Goal: Information Seeking & Learning: Learn about a topic

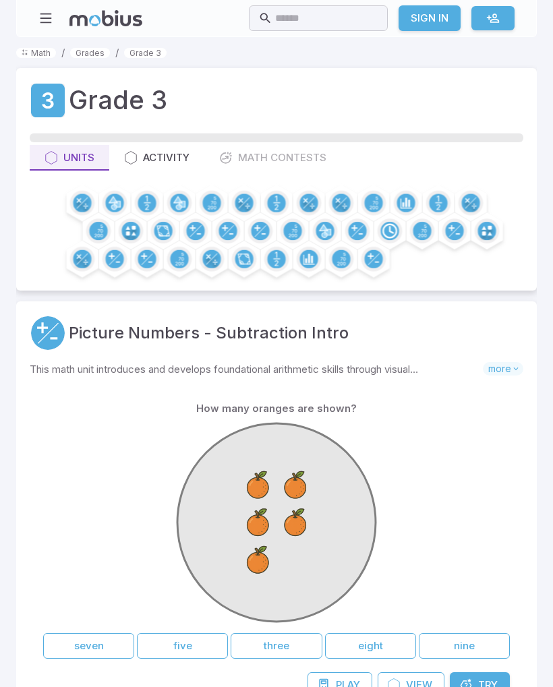
click at [168, 648] on button "five" at bounding box center [182, 646] width 91 height 26
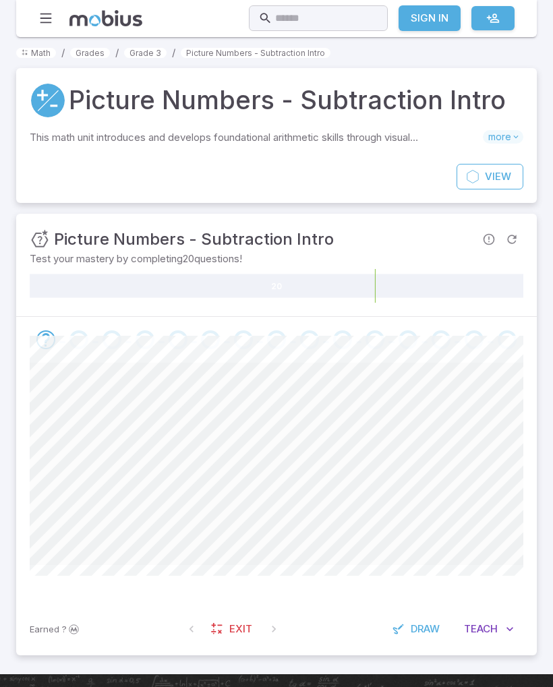
scroll to position [8, 0]
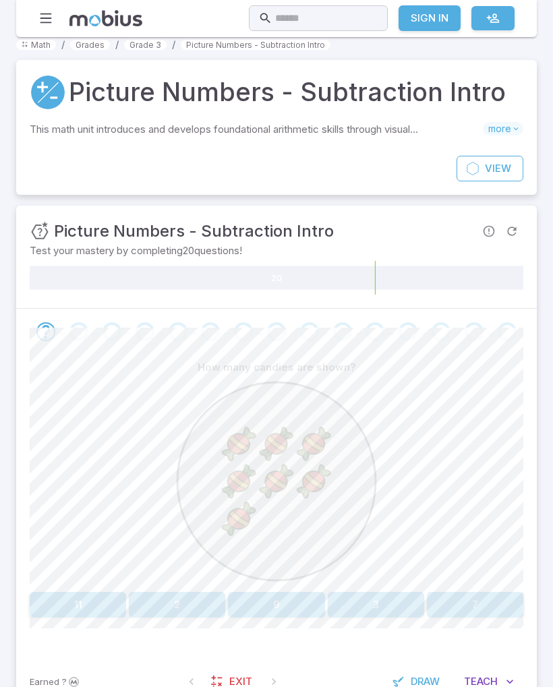
click at [447, 603] on button "7" at bounding box center [475, 605] width 96 height 26
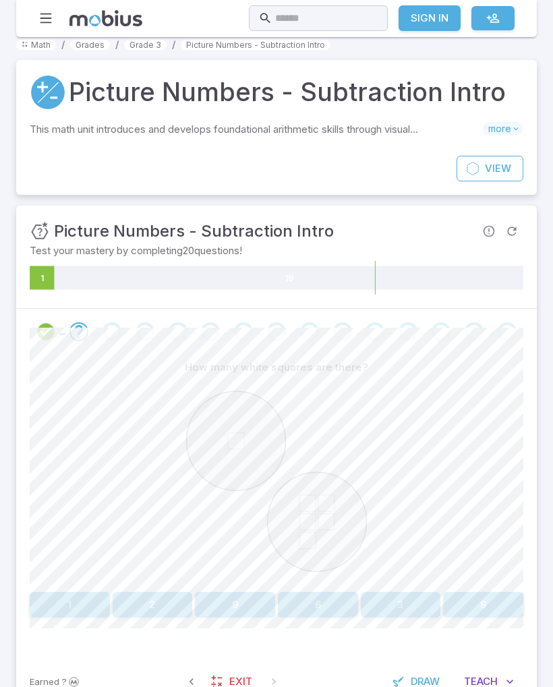
click at [318, 602] on button "6" at bounding box center [318, 605] width 80 height 26
click at [65, 611] on button "9" at bounding box center [70, 605] width 80 height 26
click at [416, 609] on button "six" at bounding box center [401, 605] width 80 height 26
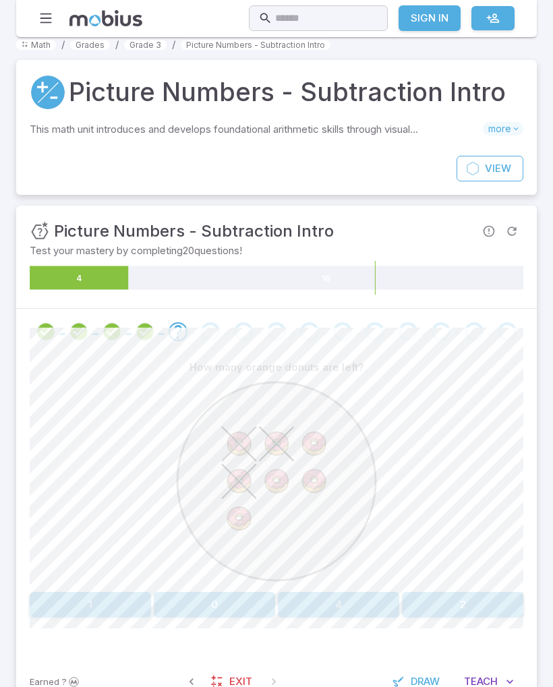
click at [348, 616] on button "4" at bounding box center [338, 605] width 121 height 26
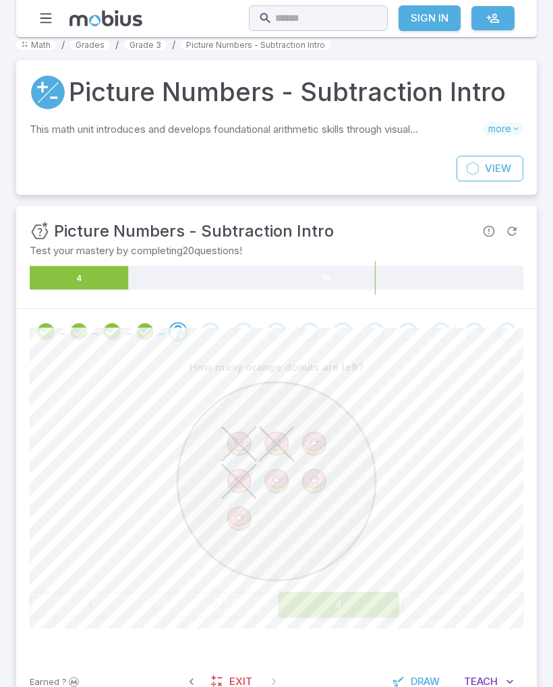
click at [343, 587] on div "How many orange donuts are left? 1 0 4 2" at bounding box center [276, 485] width 493 height 263
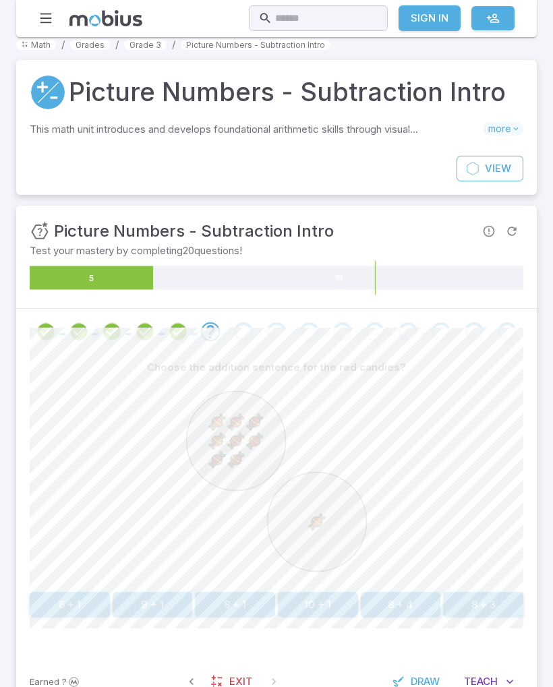
click at [245, 609] on button "8 + 1" at bounding box center [235, 605] width 80 height 26
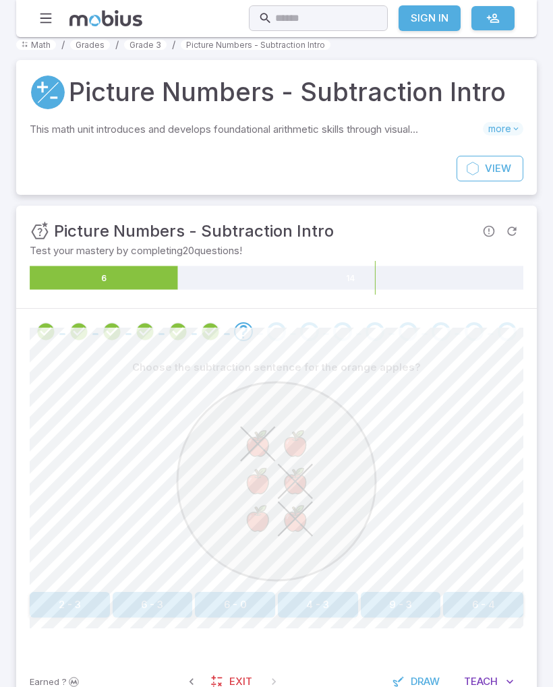
click at [152, 611] on button "6 - 3" at bounding box center [153, 605] width 80 height 26
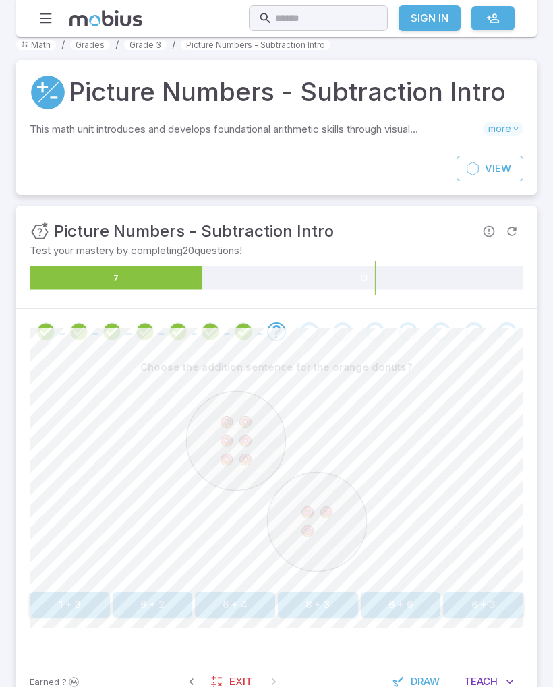
click at [495, 603] on button "6 + 3" at bounding box center [483, 605] width 80 height 26
click at [402, 600] on button "3 + 6" at bounding box center [401, 605] width 80 height 26
click at [326, 604] on button "2 + 7" at bounding box center [318, 605] width 80 height 26
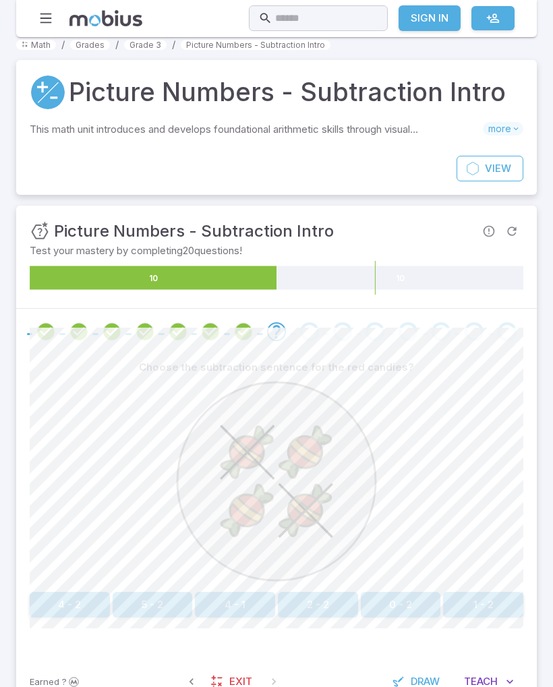
click at [532, 404] on div "Choose the subtraction sentence for the red candies? 4 - 2 5 - 2 4 - 1 2 - 2 0 …" at bounding box center [276, 504] width 520 height 301
click at [82, 600] on button "4 - 2" at bounding box center [70, 605] width 80 height 26
click at [111, 587] on div "How many red candies are left? two four zero six" at bounding box center [276, 485] width 493 height 263
click at [97, 603] on button "two" at bounding box center [90, 605] width 121 height 26
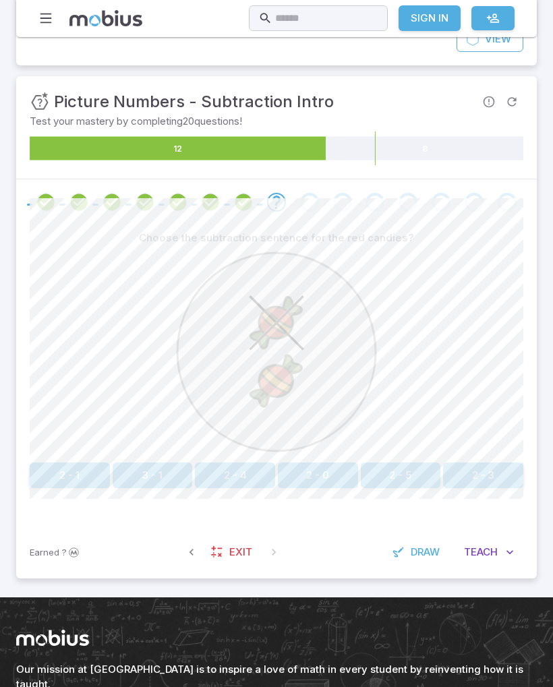
scroll to position [138, 0]
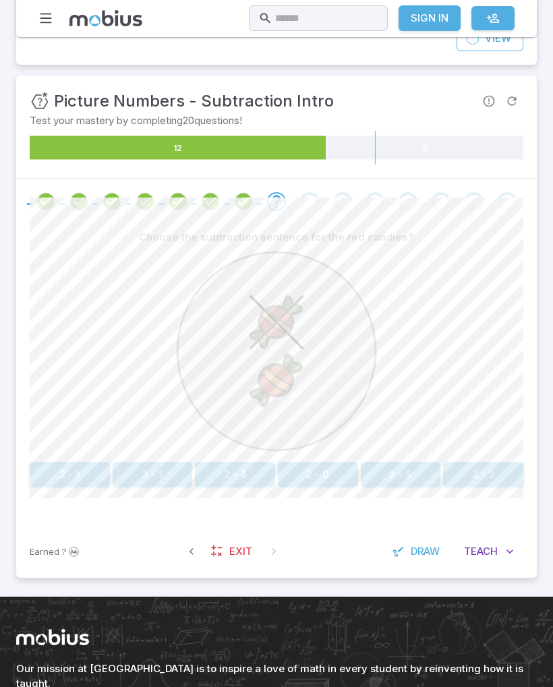
click at [69, 482] on button "2 - 1" at bounding box center [70, 475] width 80 height 26
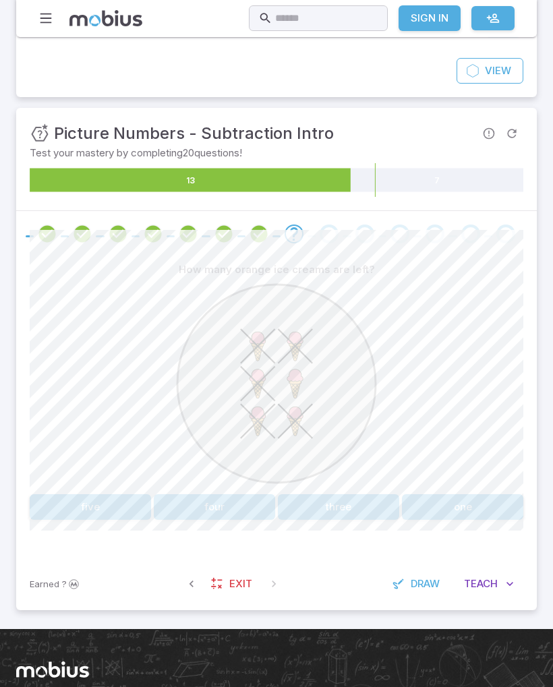
scroll to position [59, 0]
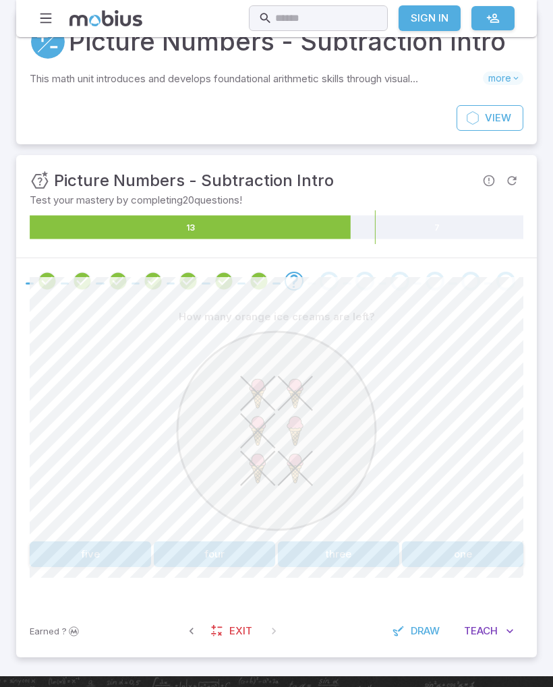
click at [466, 549] on button "one" at bounding box center [462, 554] width 121 height 26
click at [323, 548] on button "5 - 2" at bounding box center [318, 554] width 80 height 26
click at [164, 551] on button "6 - 1" at bounding box center [153, 554] width 80 height 26
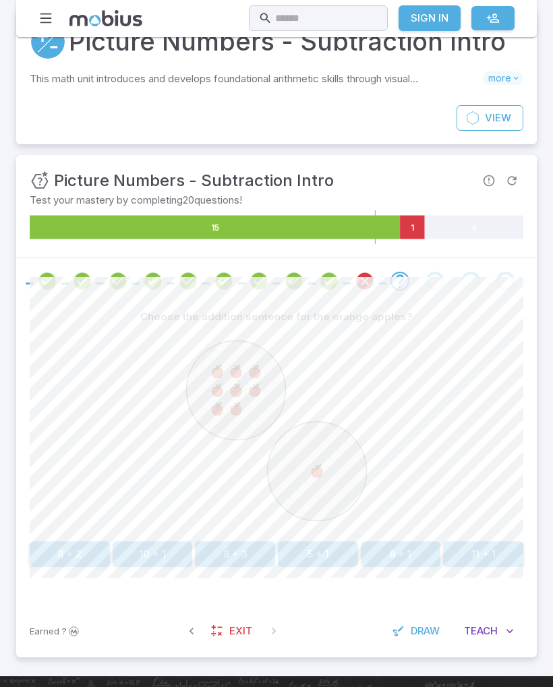
click at [456, 342] on div at bounding box center [276, 433] width 493 height 206
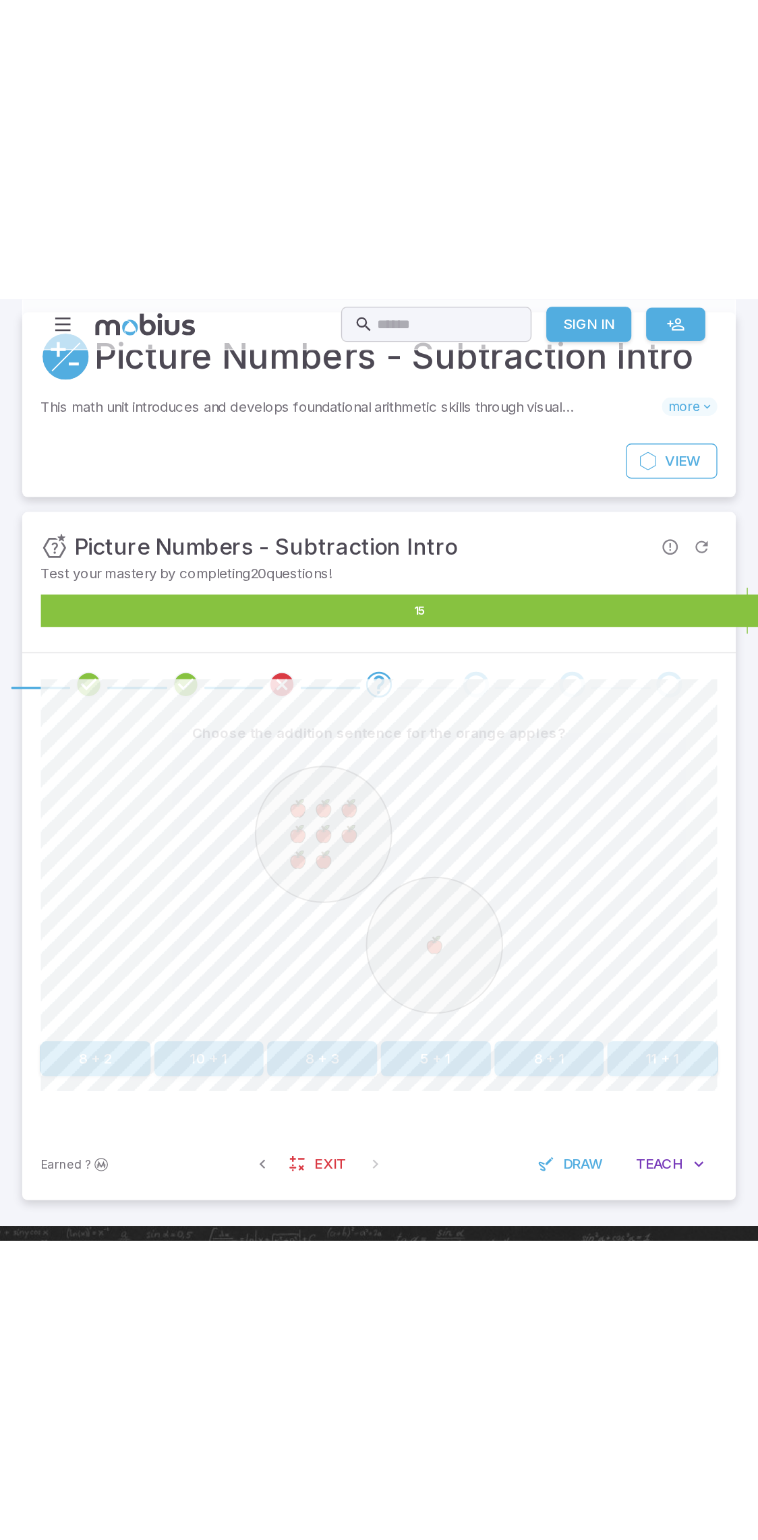
scroll to position [0, 0]
